Goal: Check status: Check status

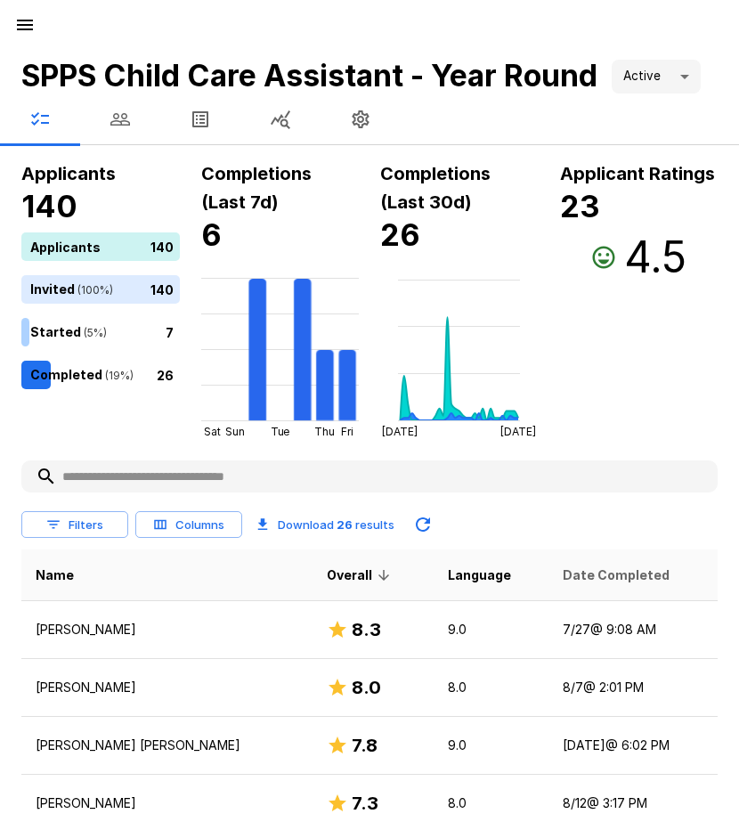
click at [563, 581] on span "Date Completed" at bounding box center [616, 575] width 107 height 21
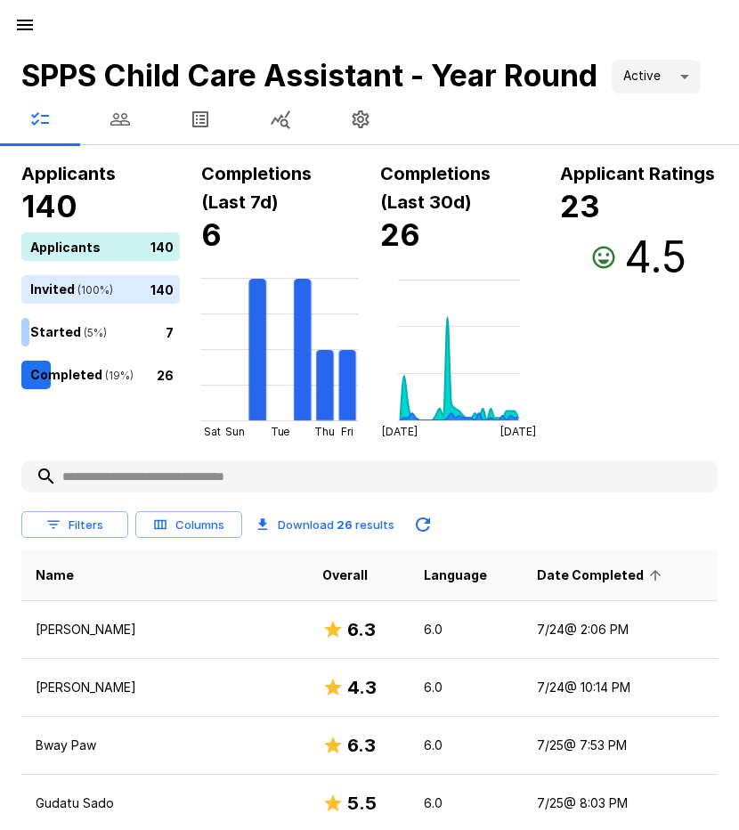
click at [542, 581] on span "Date Completed" at bounding box center [602, 575] width 130 height 21
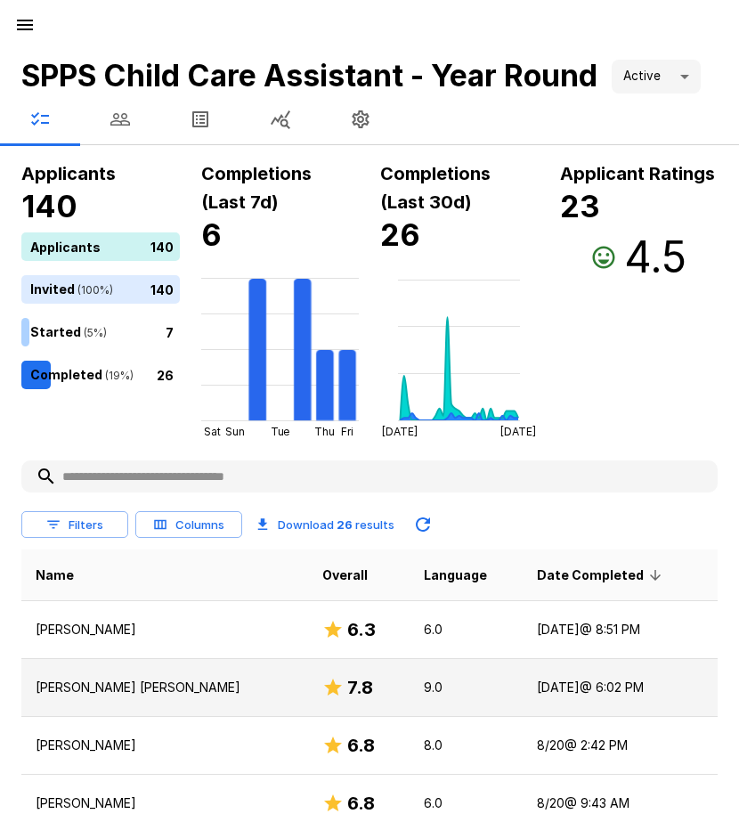
click at [542, 682] on td "[DATE] @ 6:02 PM" at bounding box center [620, 688] width 195 height 58
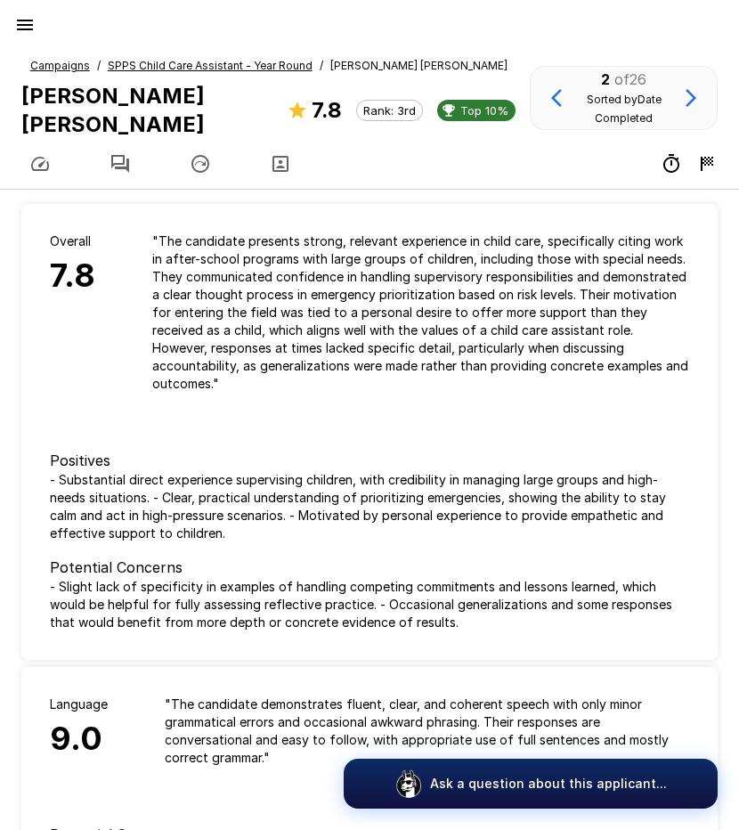
click at [127, 155] on icon "button" at bounding box center [120, 164] width 18 height 18
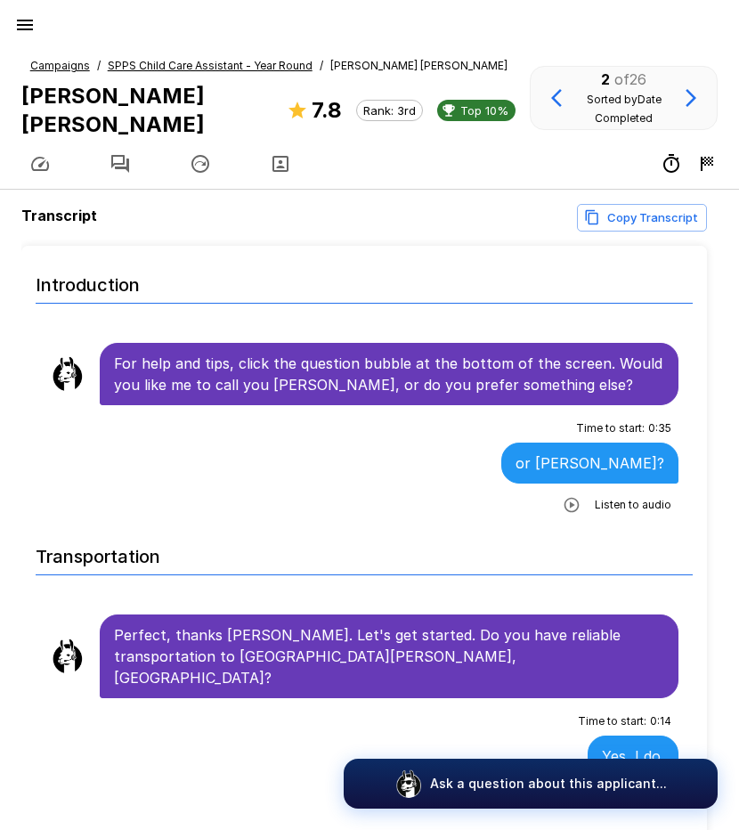
click at [563, 496] on icon "button" at bounding box center [572, 505] width 18 height 18
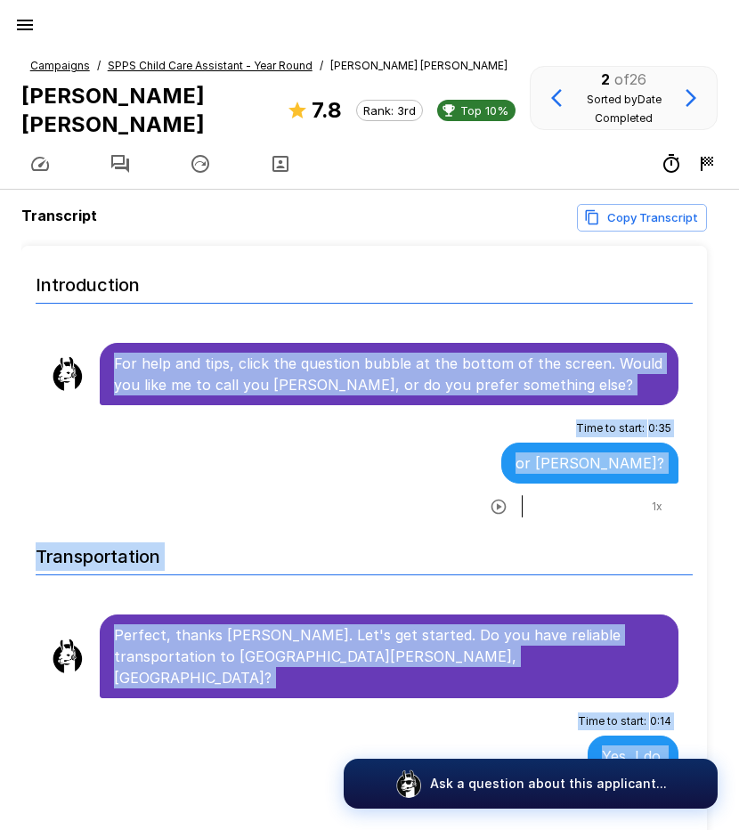
scroll to position [28, 0]
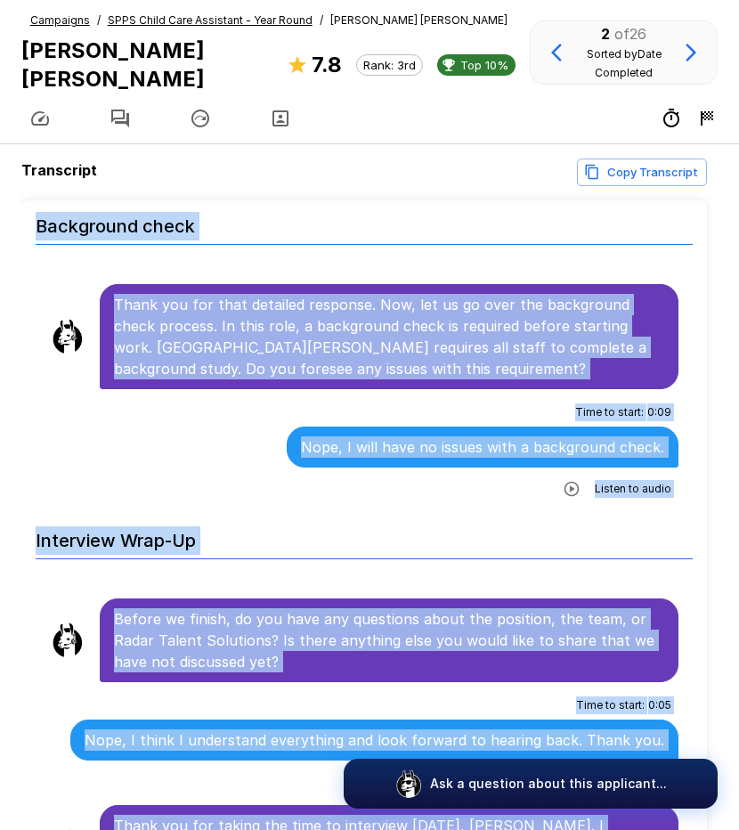
scroll to position [113, 0]
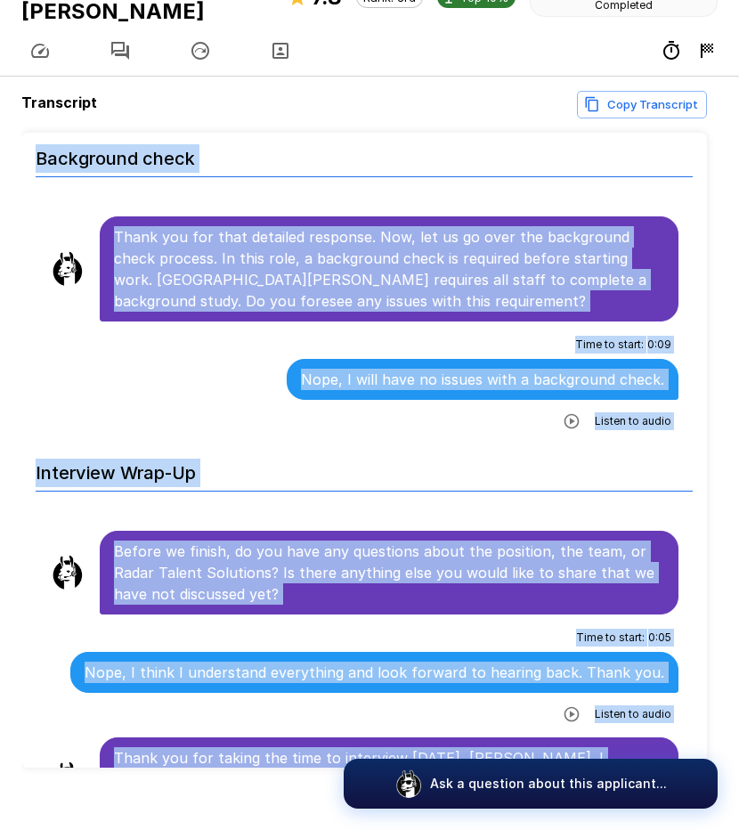
drag, startPoint x: 115, startPoint y: 342, endPoint x: 560, endPoint y: 745, distance: 599.8
click at [304, 652] on div "Nope, I think I understand everything and look forward to hearing back. Thank y…" at bounding box center [374, 672] width 609 height 41
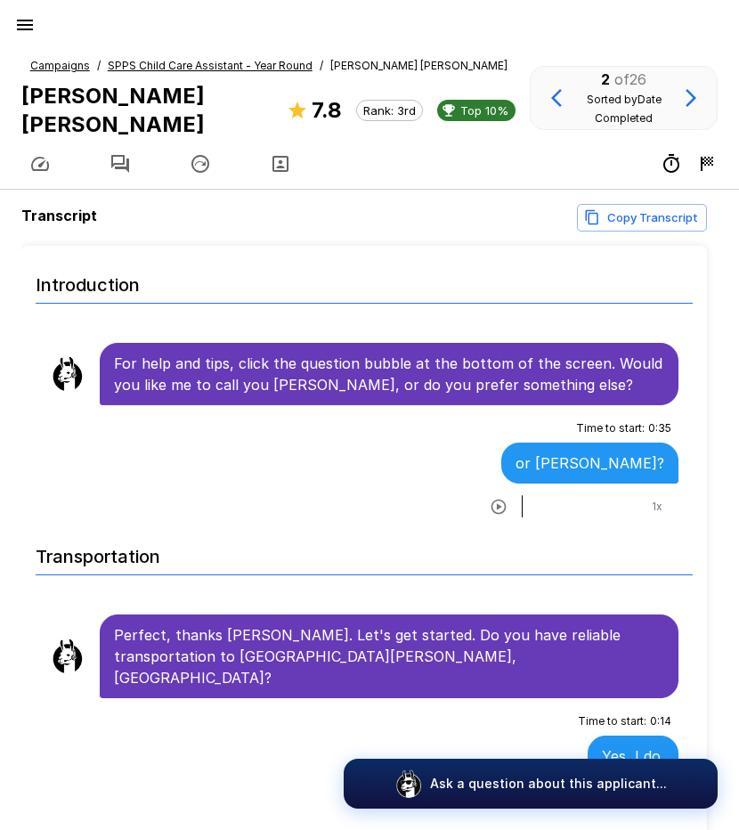
click at [144, 61] on u "SPPS Child Care Assistant - Year Round" at bounding box center [210, 65] width 205 height 13
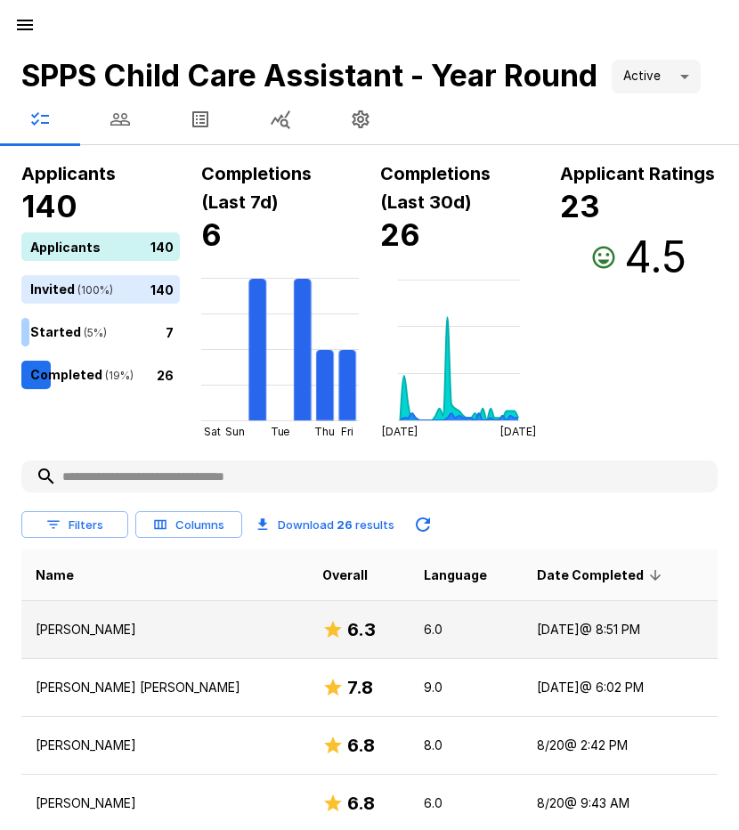
click at [78, 628] on p "[PERSON_NAME]" at bounding box center [165, 630] width 258 height 18
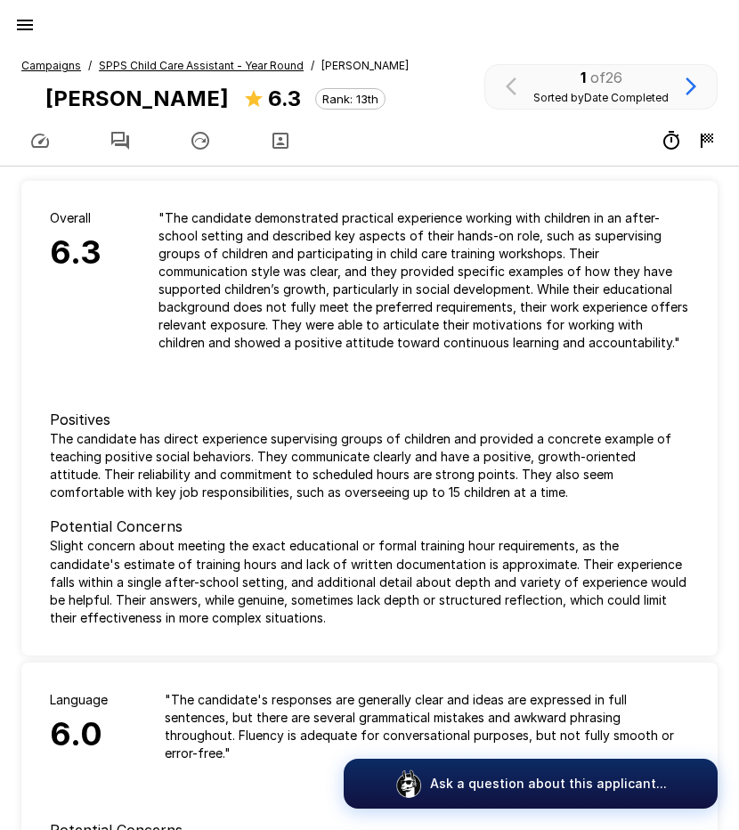
click at [121, 143] on icon "button" at bounding box center [120, 140] width 21 height 21
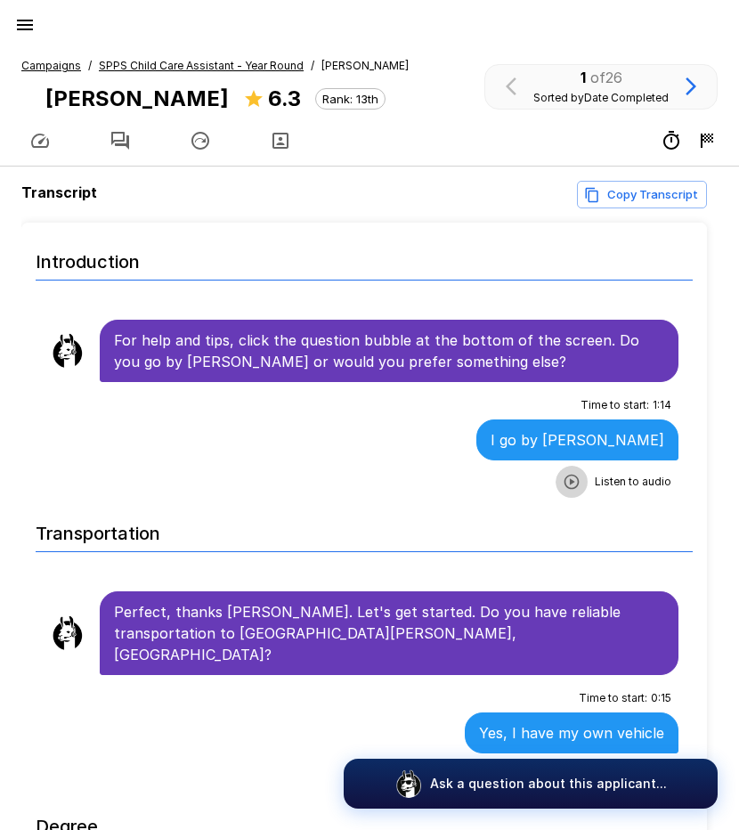
click at [565, 482] on icon "button" at bounding box center [572, 482] width 15 height 15
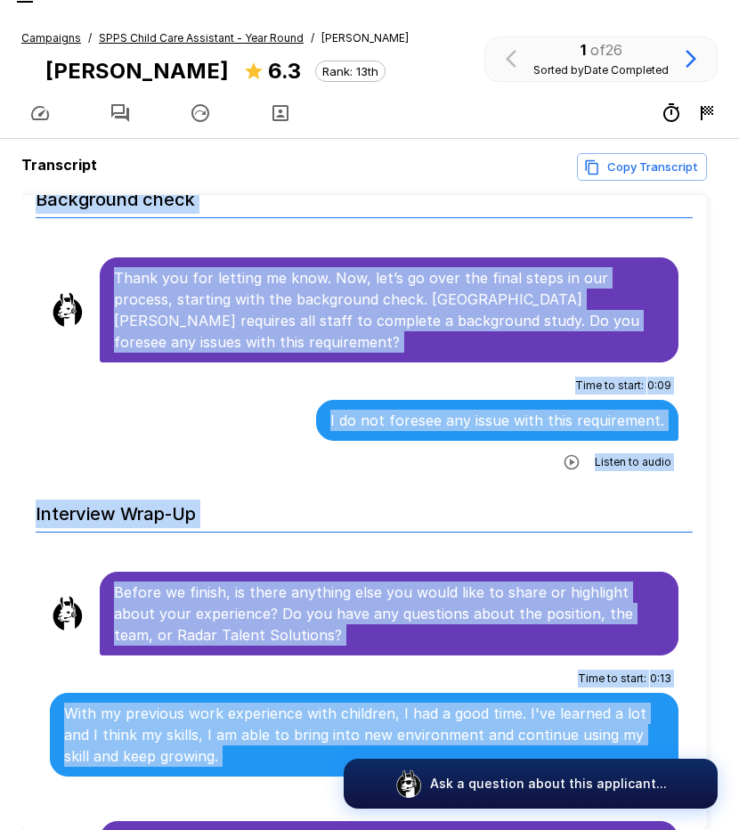
scroll to position [113, 0]
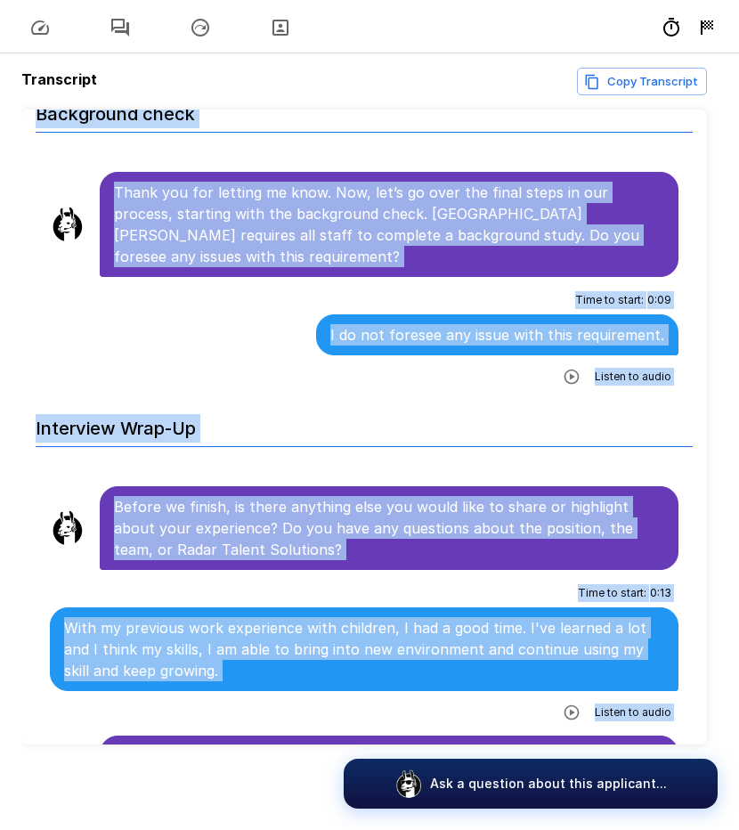
drag, startPoint x: 114, startPoint y: 342, endPoint x: 642, endPoint y: 711, distance: 644.3
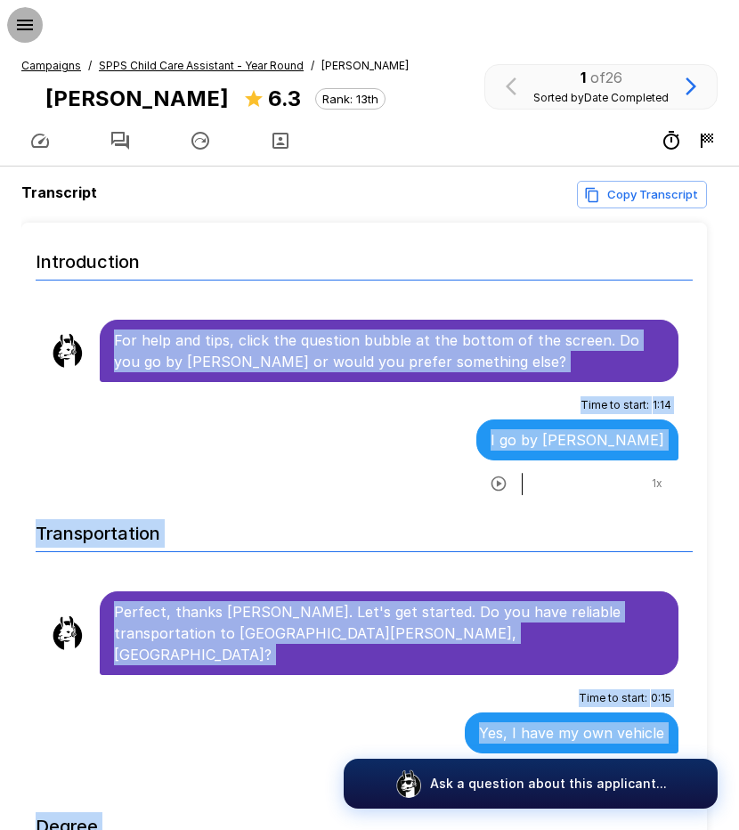
click at [26, 27] on icon "button" at bounding box center [24, 24] width 21 height 21
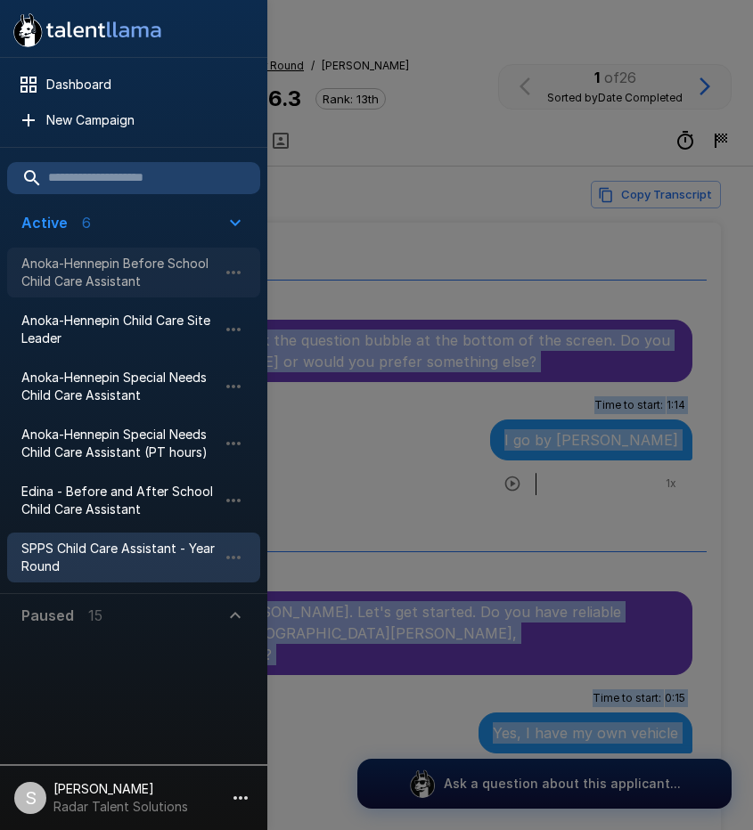
click at [133, 260] on span "Anoka-Hennepin Before School Child Care Assistant" at bounding box center [119, 273] width 196 height 36
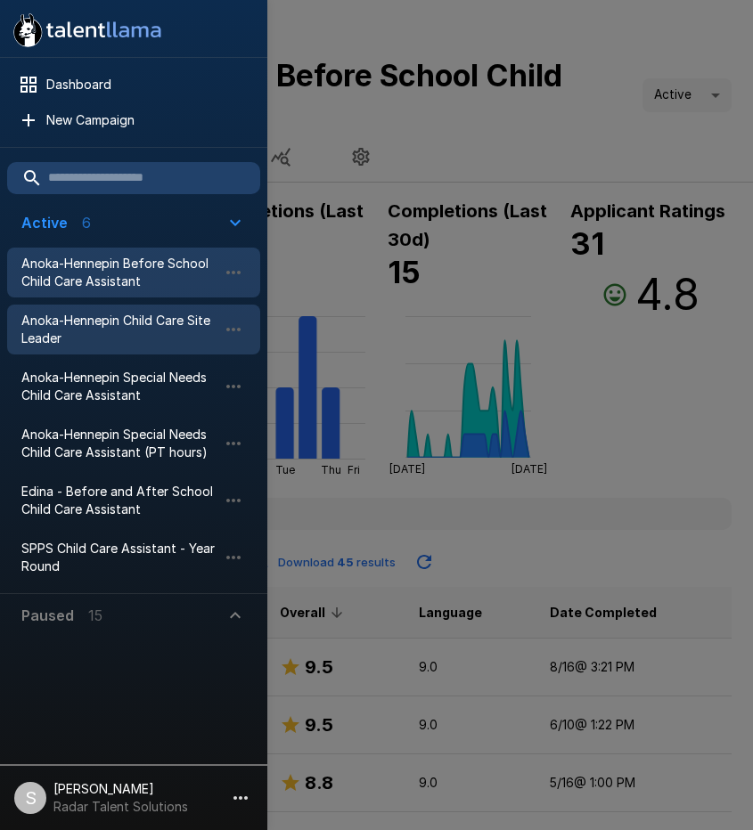
click at [127, 330] on span "Anoka-Hennepin Child Care Site Leader" at bounding box center [119, 330] width 196 height 36
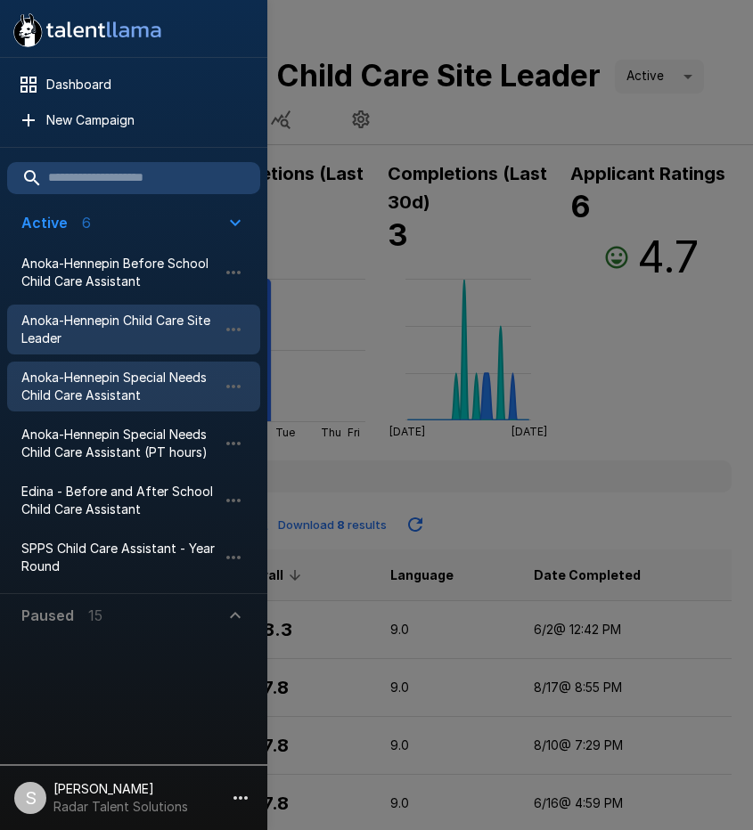
click at [134, 404] on span "Anoka-Hennepin Special Needs Child Care Assistant" at bounding box center [119, 387] width 196 height 36
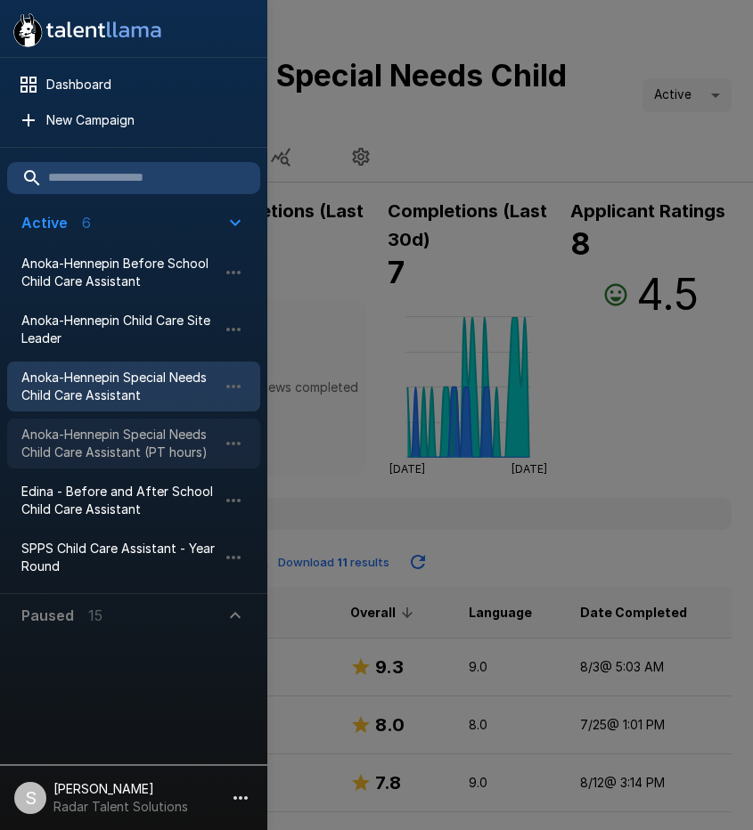
click at [132, 447] on span "Anoka-Hennepin Special Needs Child Care Assistant (PT hours)" at bounding box center [119, 444] width 196 height 36
